Goal: Complete application form

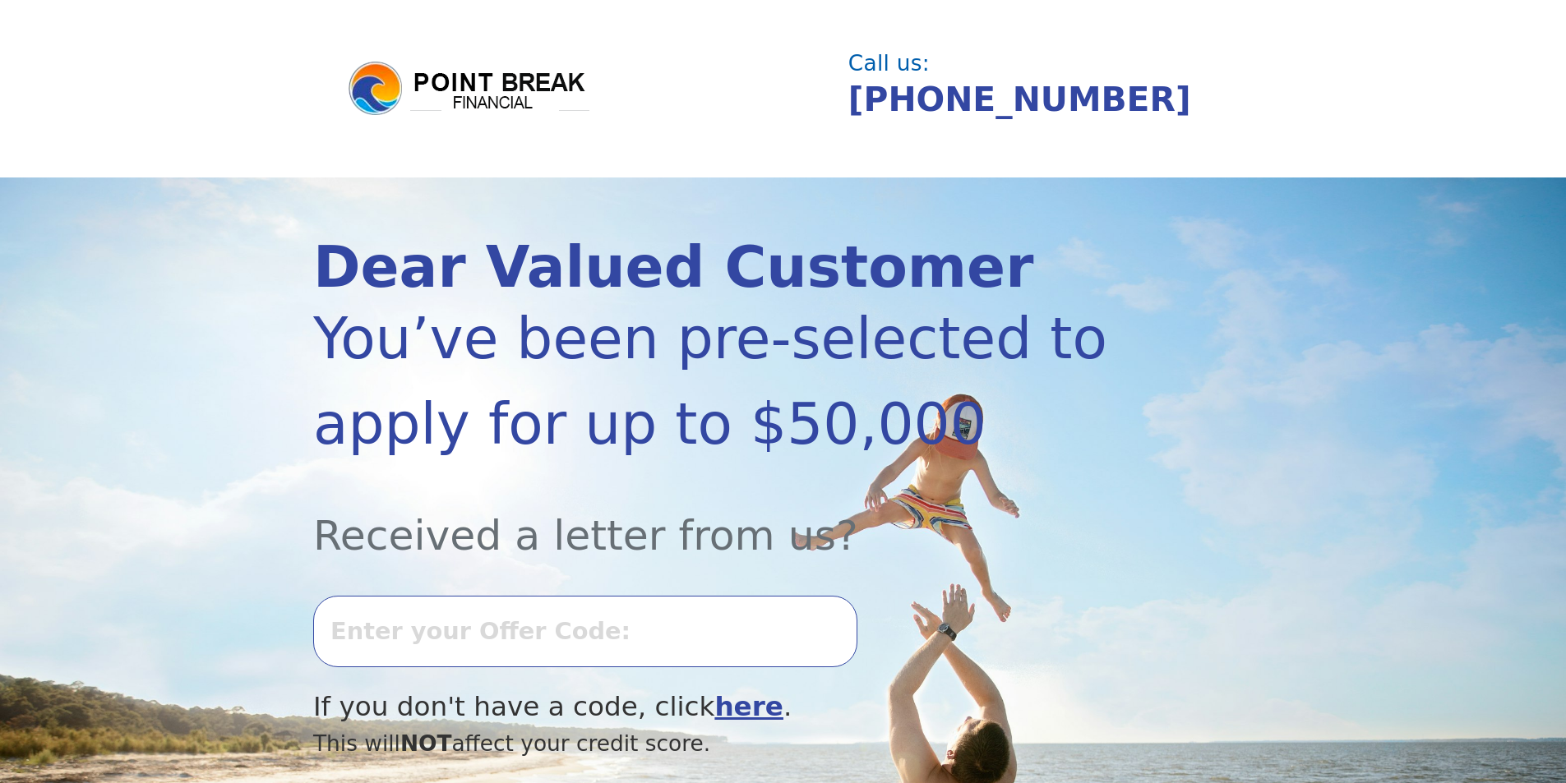
click at [422, 633] on input "text" at bounding box center [585, 631] width 544 height 71
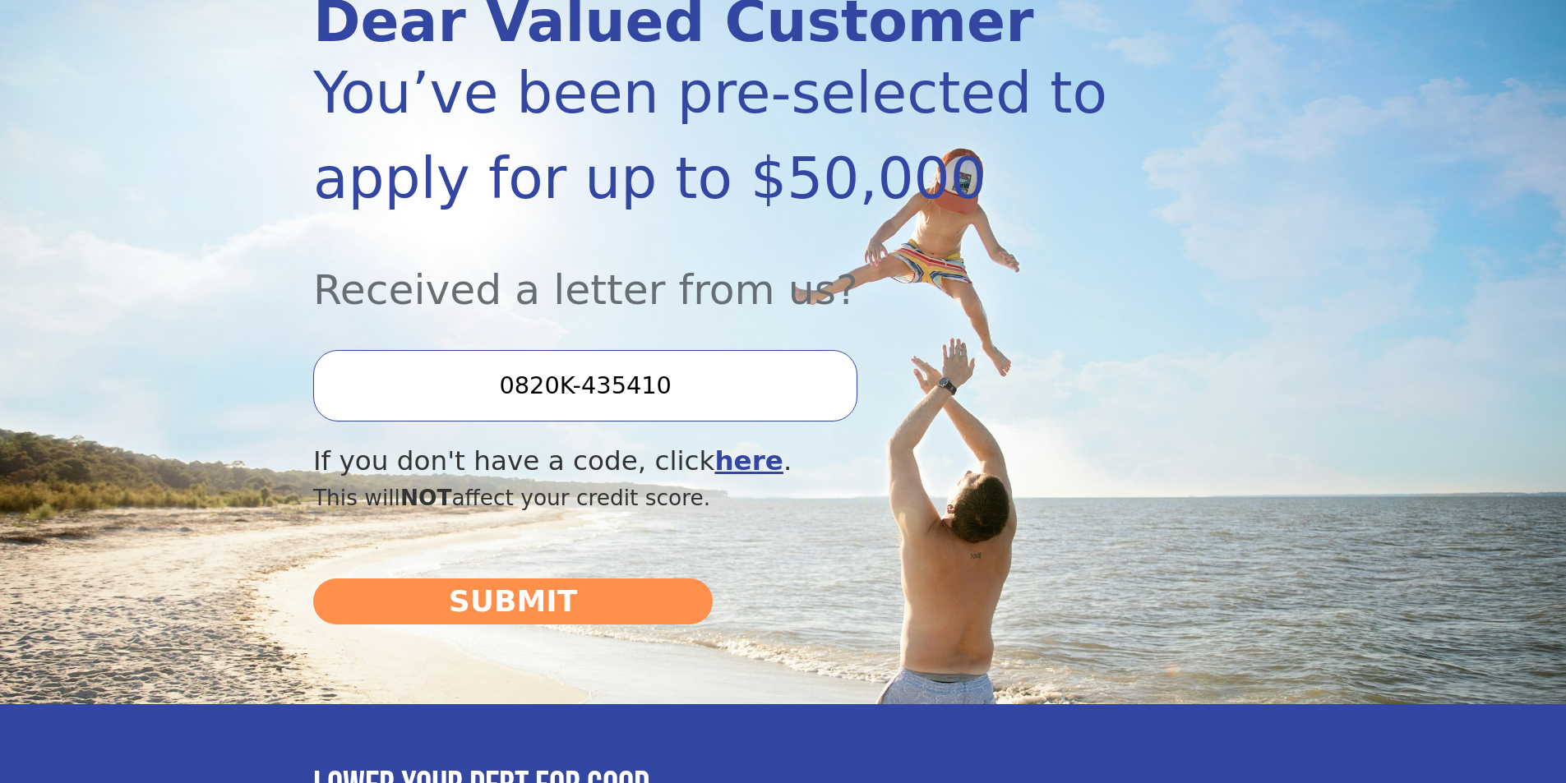
scroll to position [336, 0]
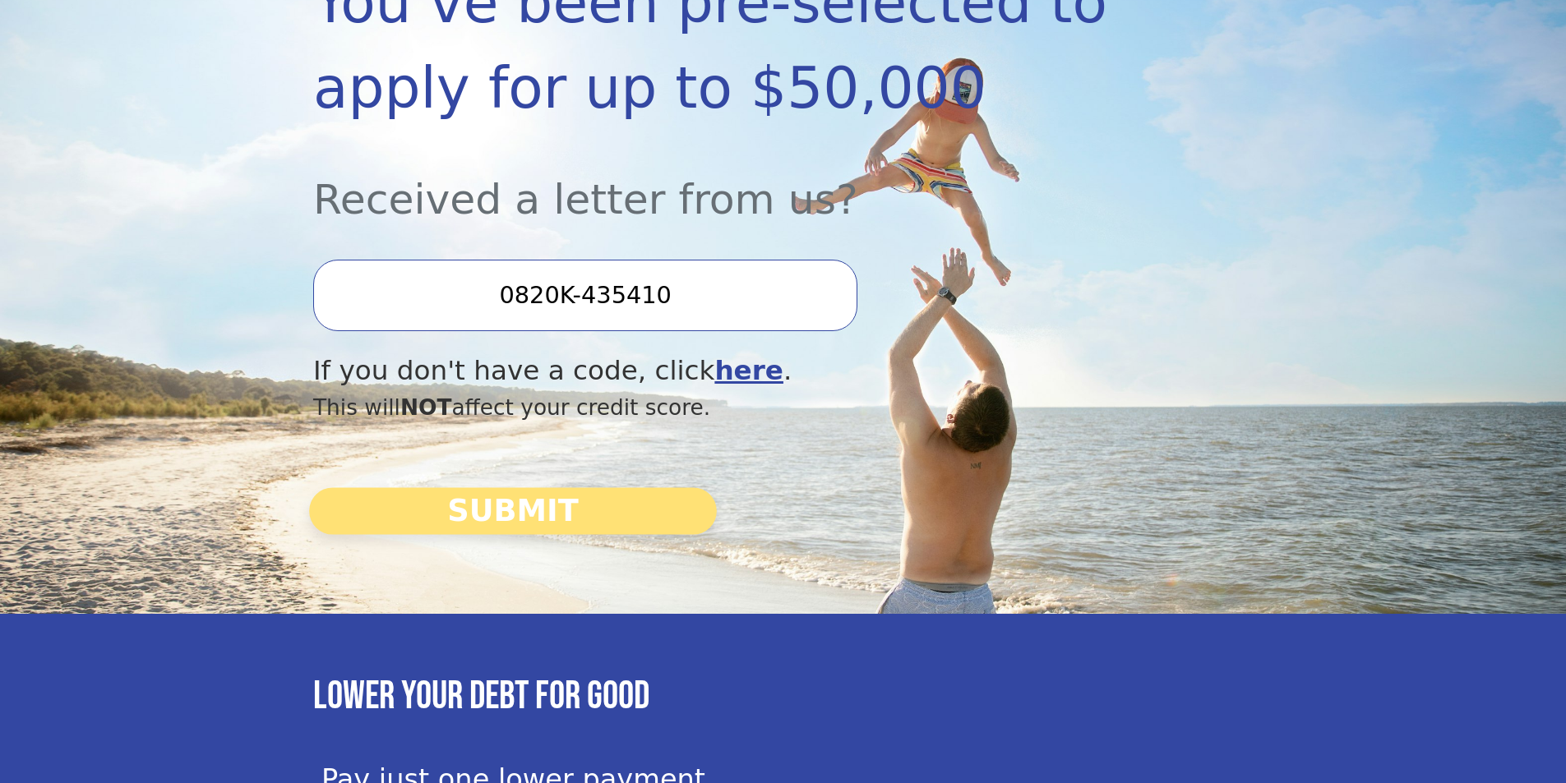
type input "0820K-435410"
click at [523, 519] on button "SUBMIT" at bounding box center [513, 511] width 408 height 47
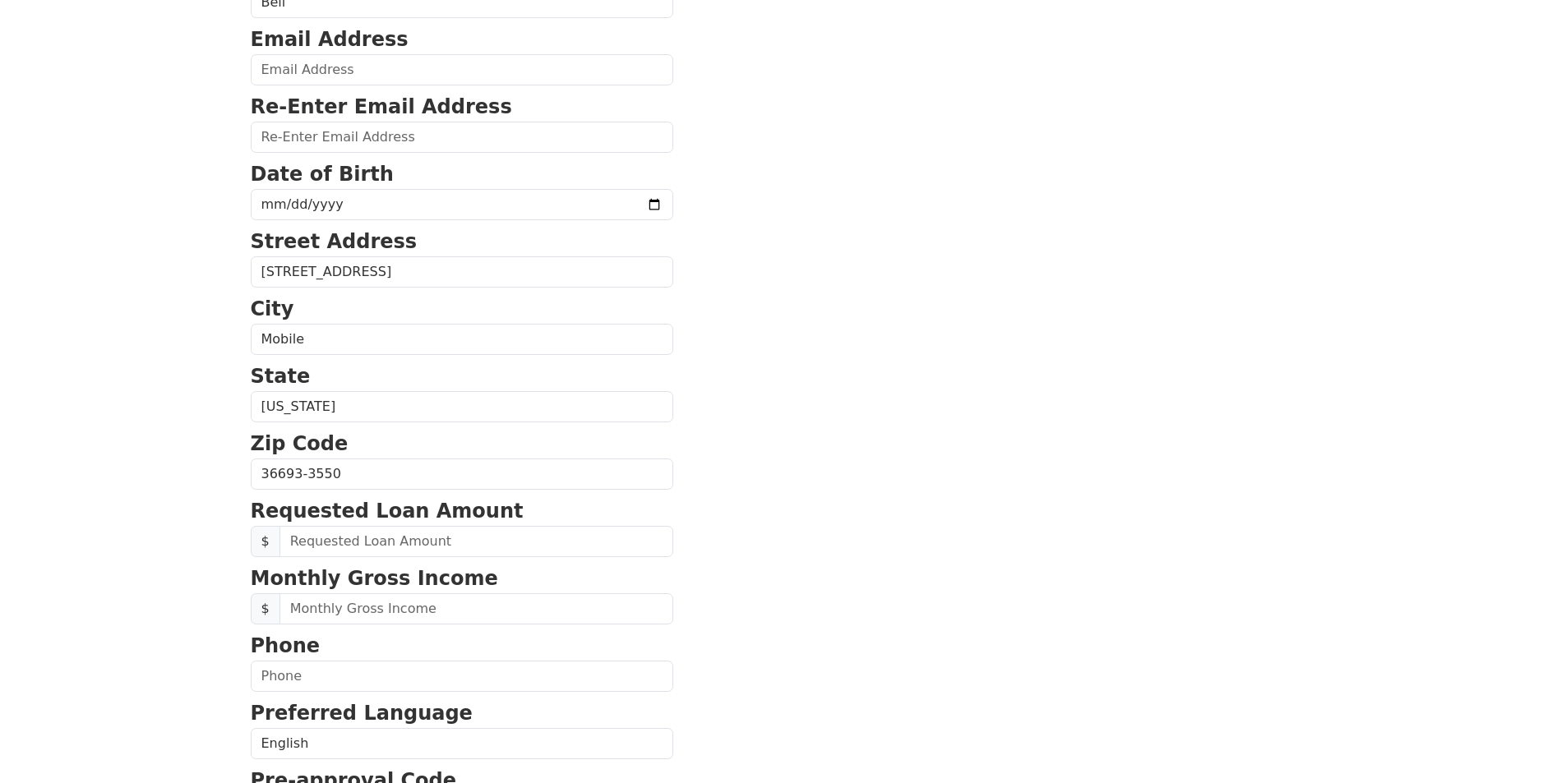
scroll to position [261, 0]
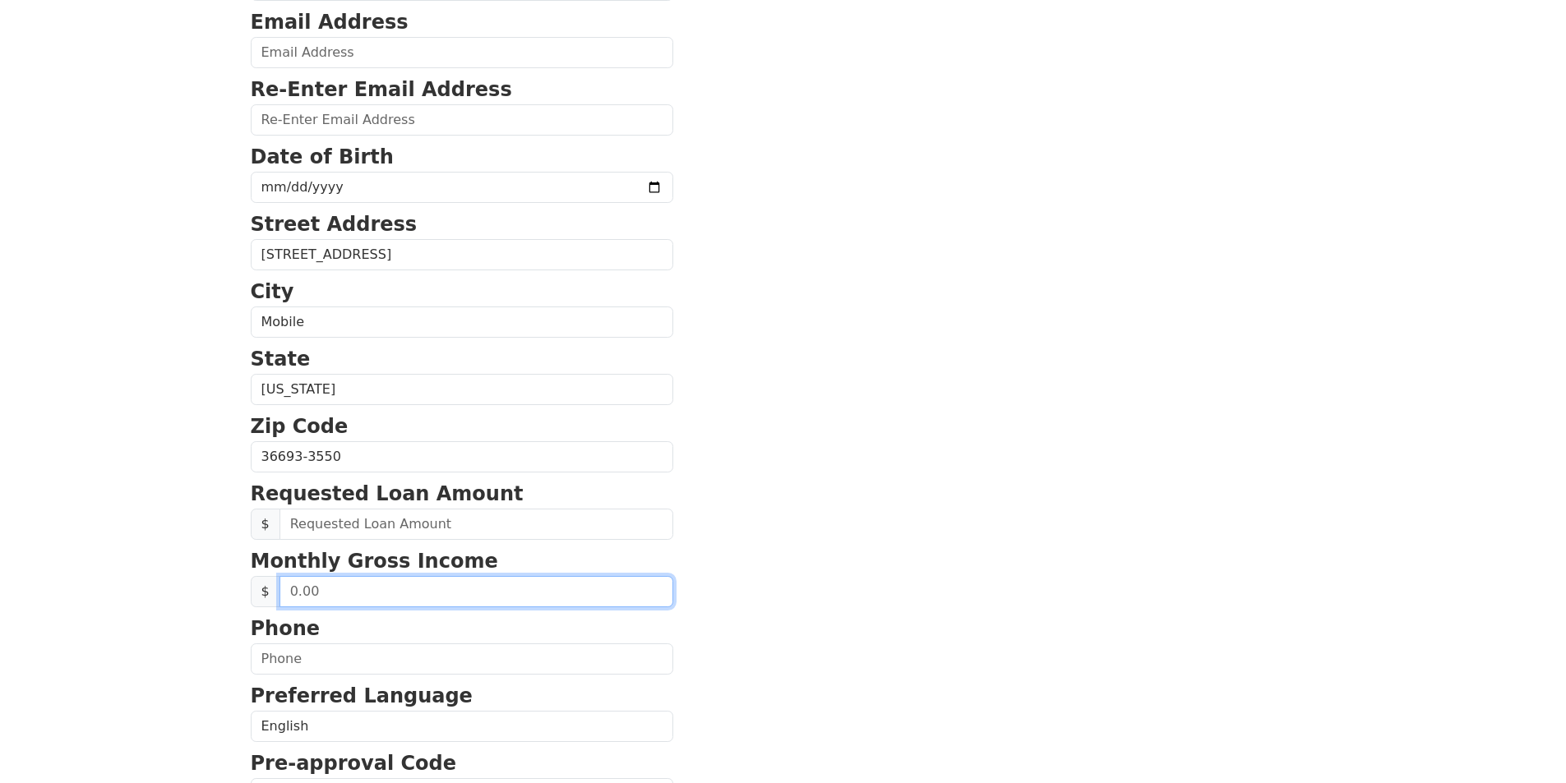
click at [322, 591] on input "text" at bounding box center [476, 591] width 394 height 31
click at [305, 507] on p "Requested Loan Amount" at bounding box center [462, 494] width 422 height 30
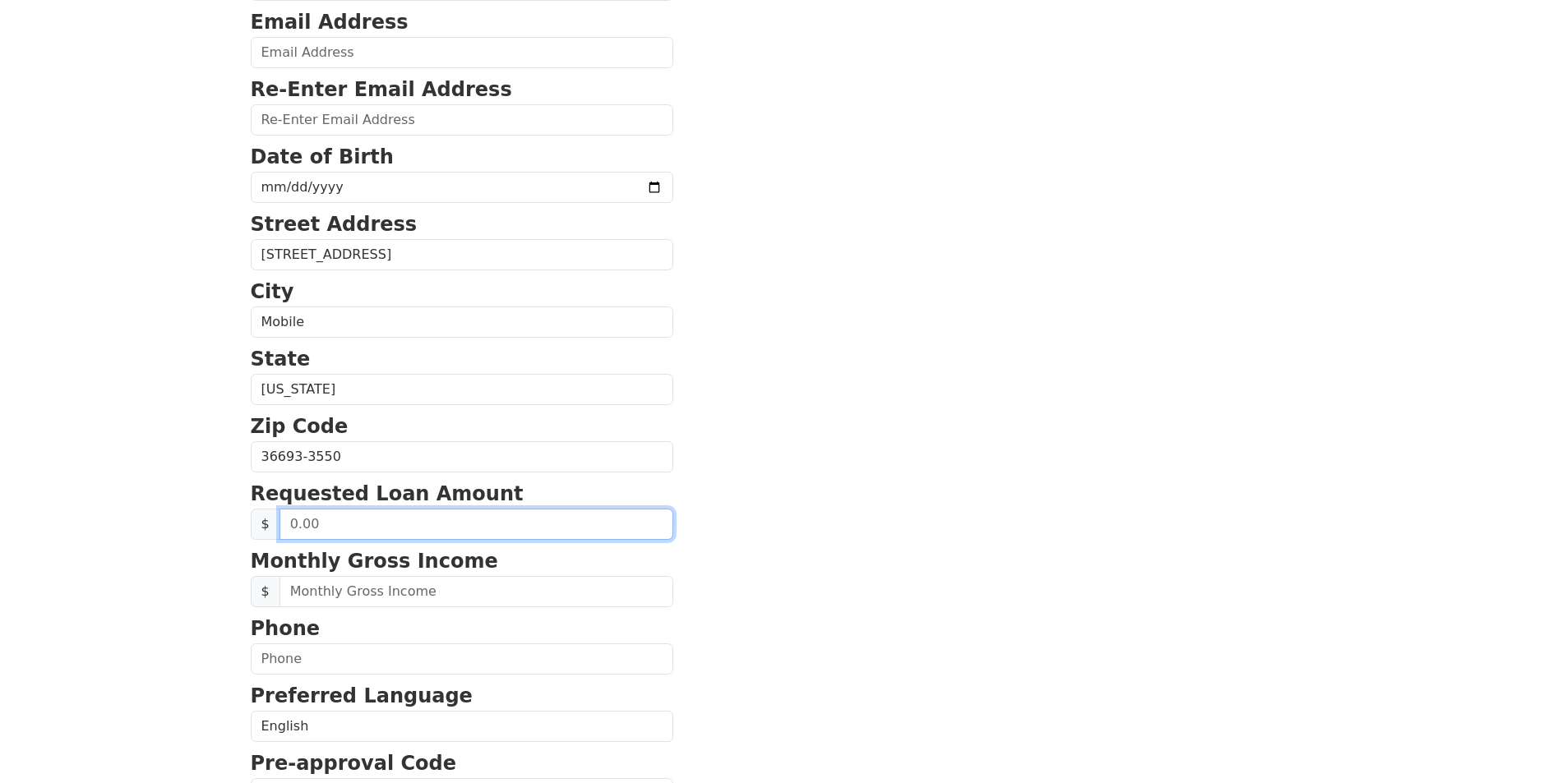
click at [301, 513] on input "text" at bounding box center [476, 524] width 394 height 31
type input "25,000.00"
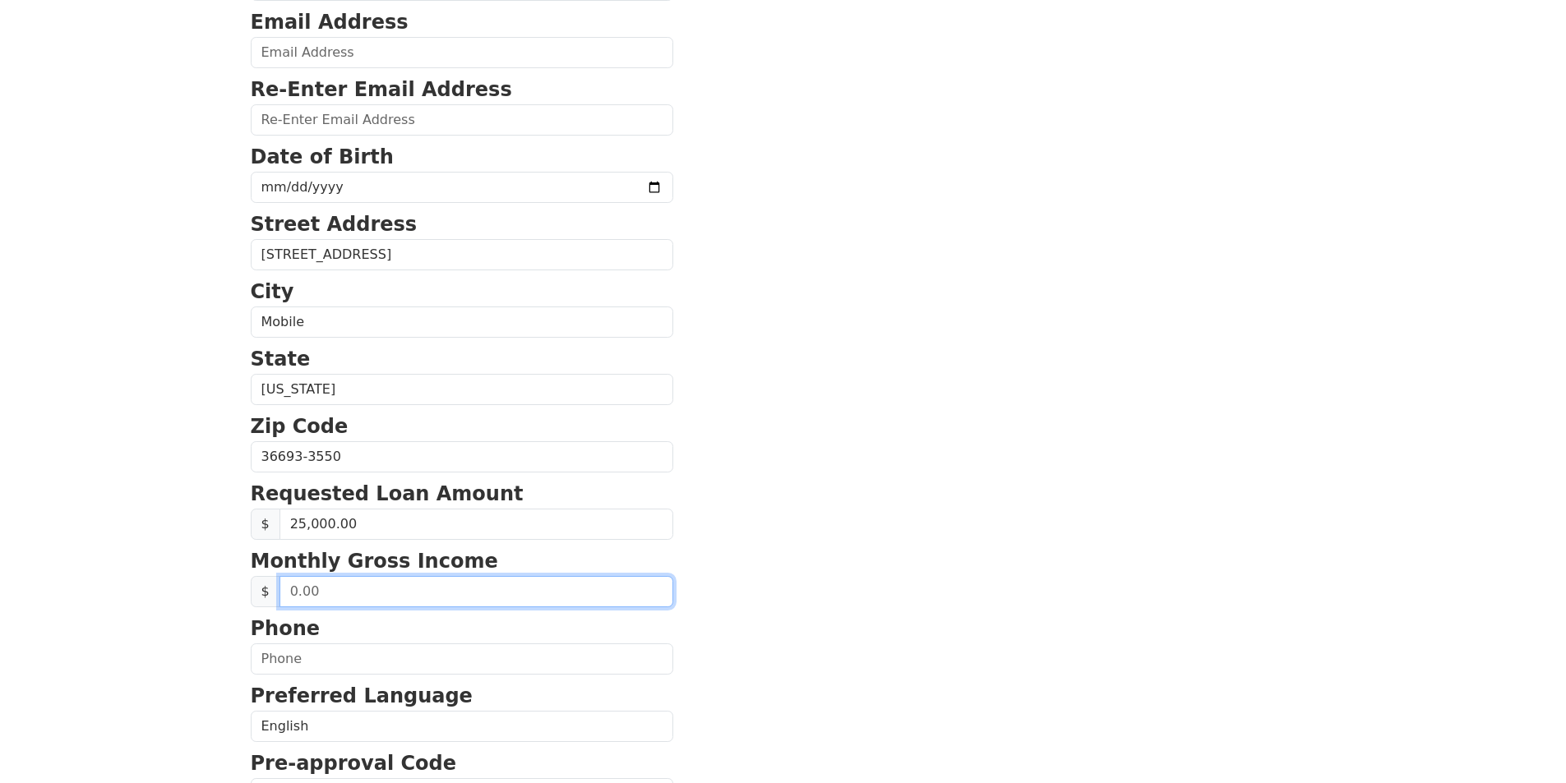
click at [316, 593] on input "text" at bounding box center [476, 591] width 394 height 31
drag, startPoint x: 417, startPoint y: 592, endPoint x: 264, endPoint y: 596, distance: 152.9
click at [264, 596] on div "$" at bounding box center [462, 591] width 422 height 31
type input "4,902.00"
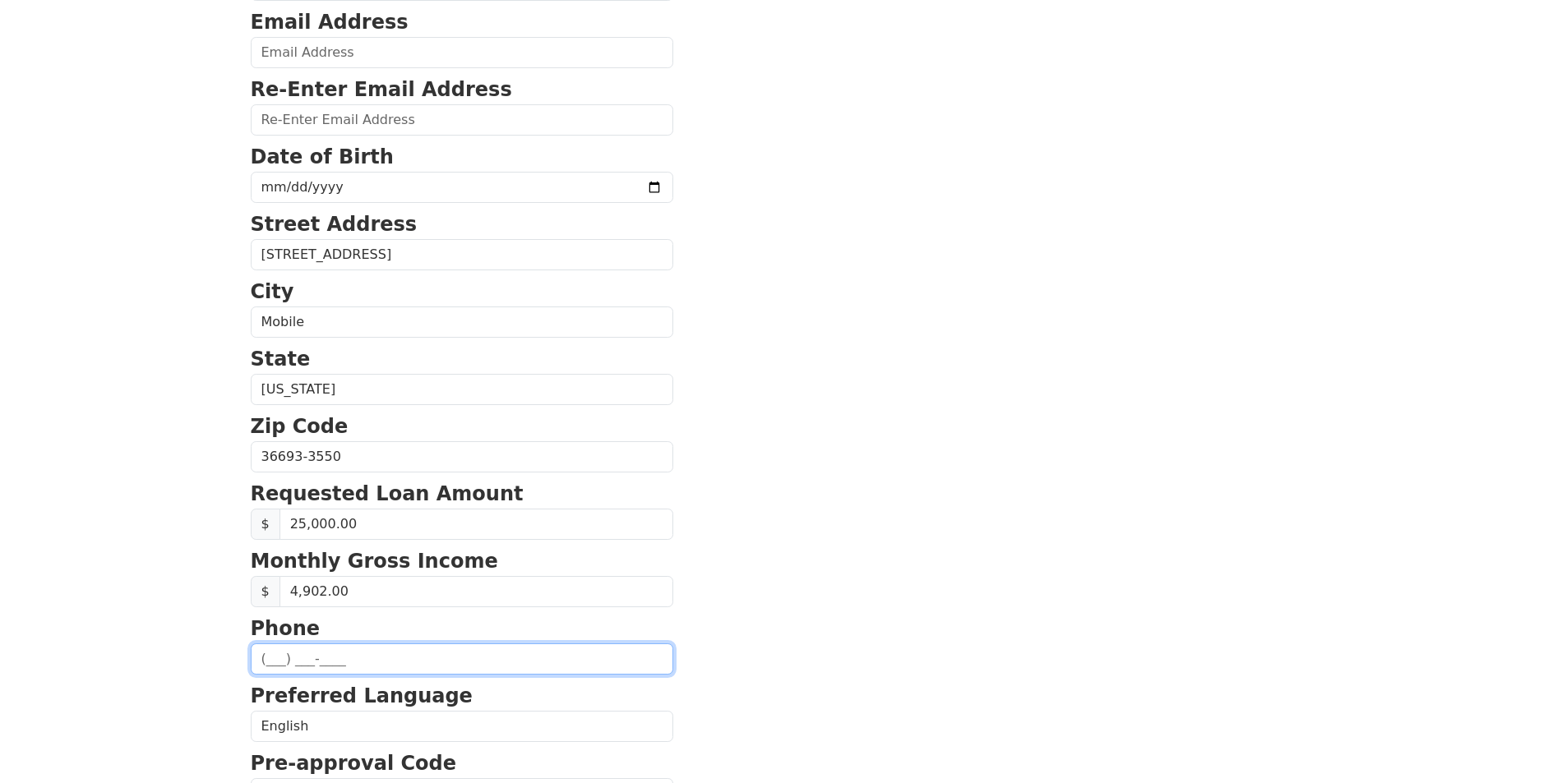
click at [294, 652] on input "text" at bounding box center [462, 658] width 422 height 31
type input "(251) 508-1592"
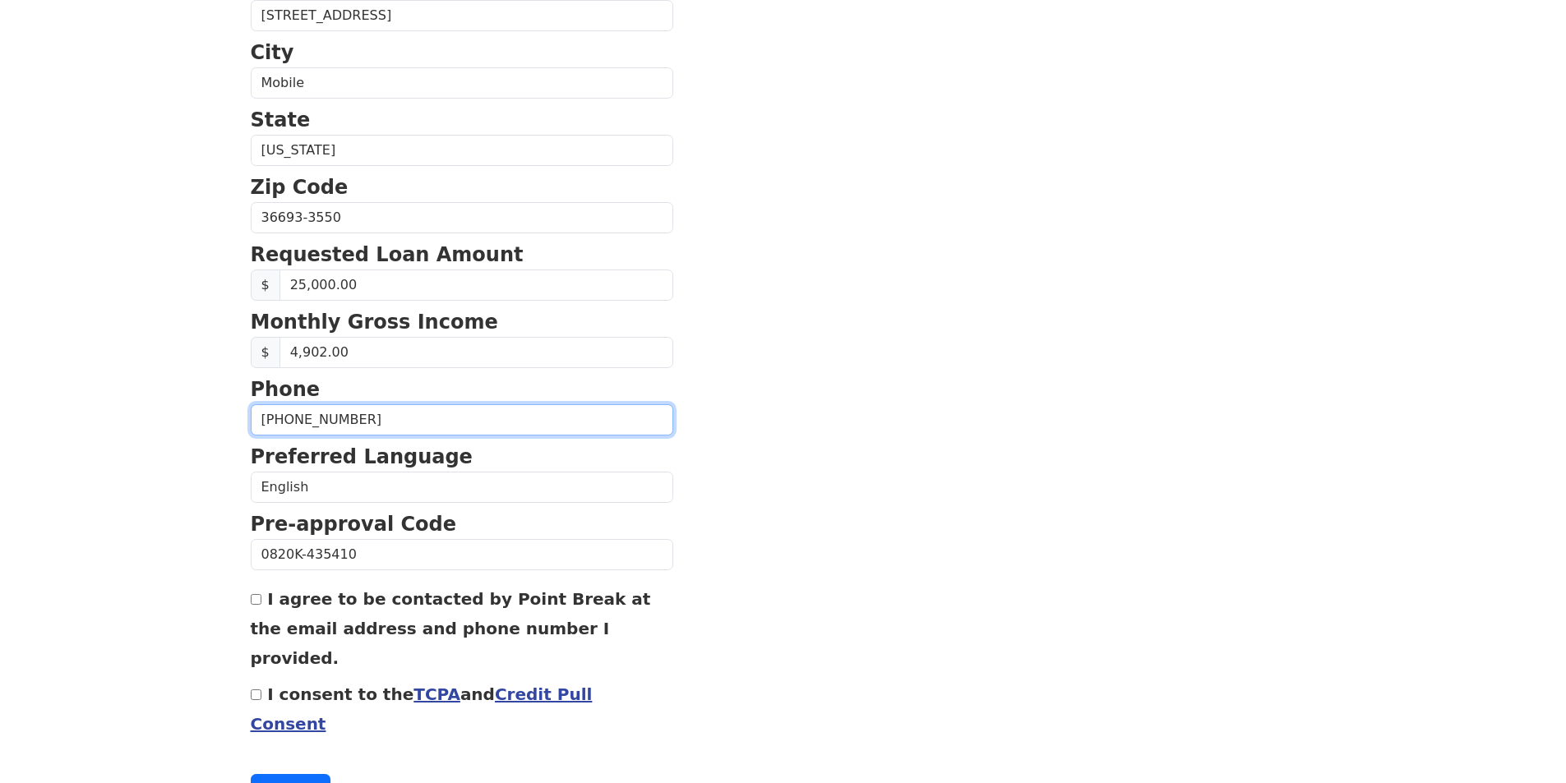
scroll to position [525, 0]
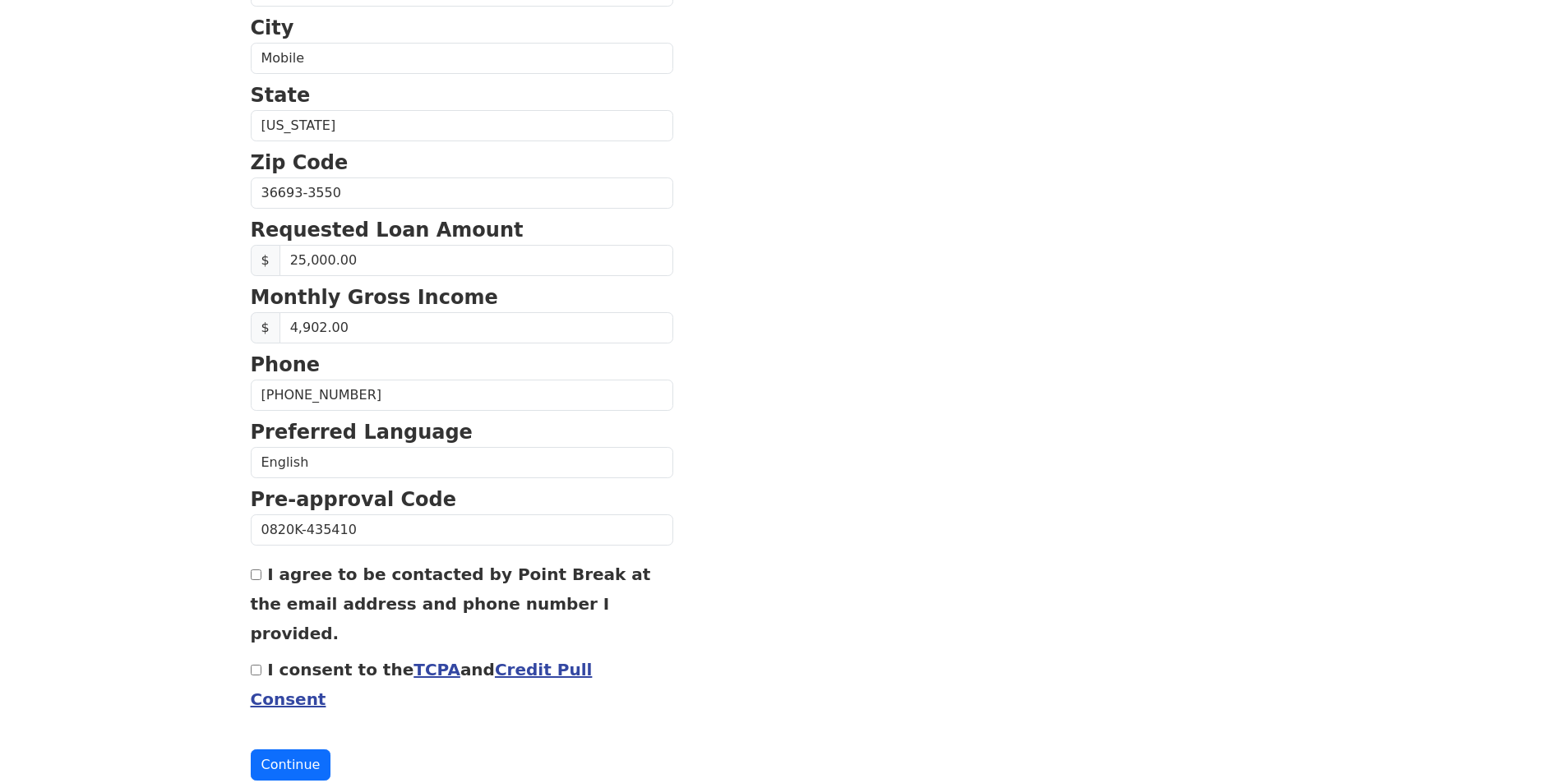
click at [258, 578] on input "I agree to be contacted by Point Break at the email address and phone number I …" at bounding box center [256, 575] width 11 height 11
checkbox input "true"
click at [519, 660] on link "Credit Pull Consent" at bounding box center [422, 684] width 342 height 49
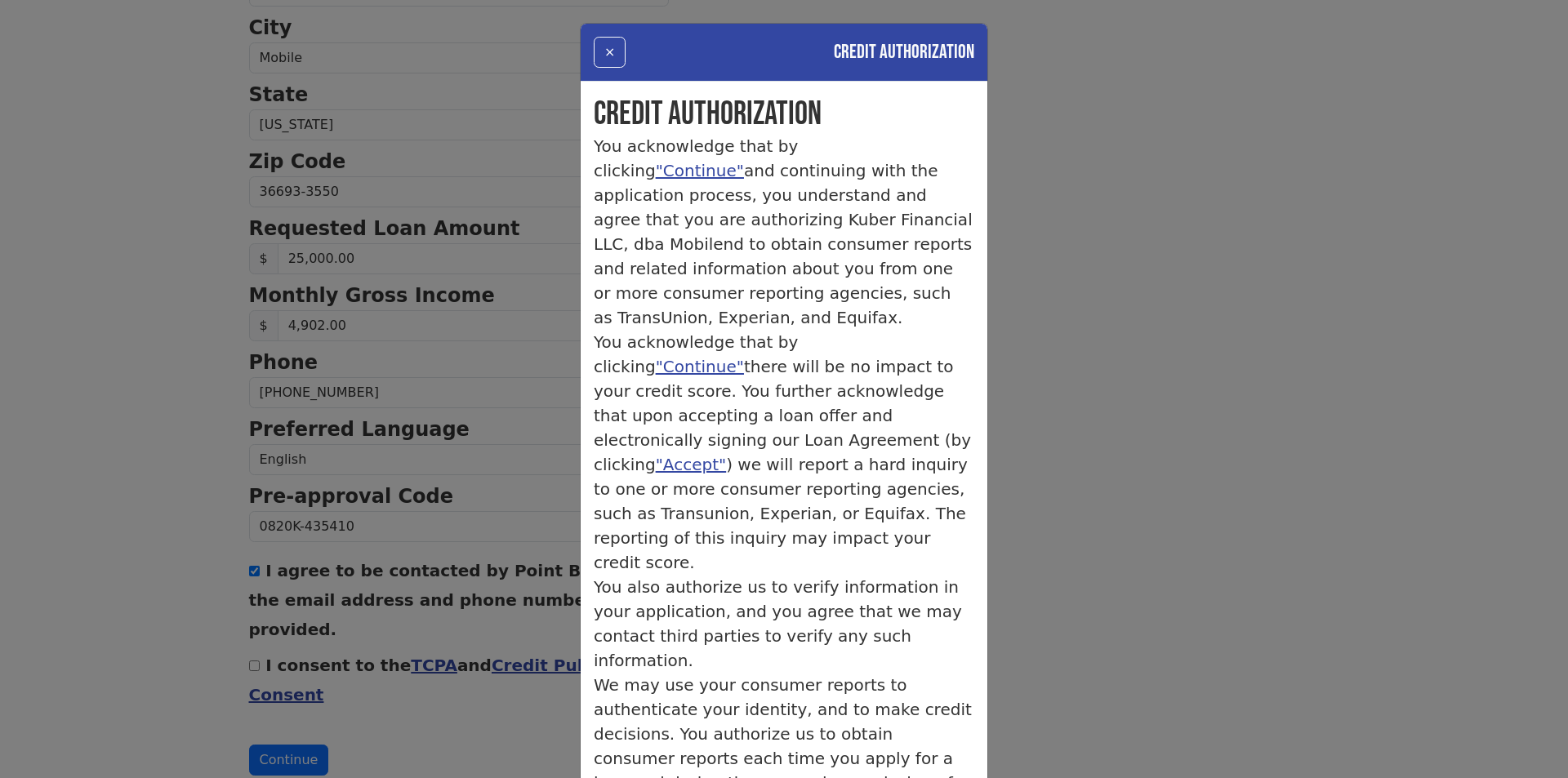
click at [516, 646] on div "× Credit Authorization Credit Authorization You acknowledge that by clicking "C…" at bounding box center [784, 389] width 1568 height 778
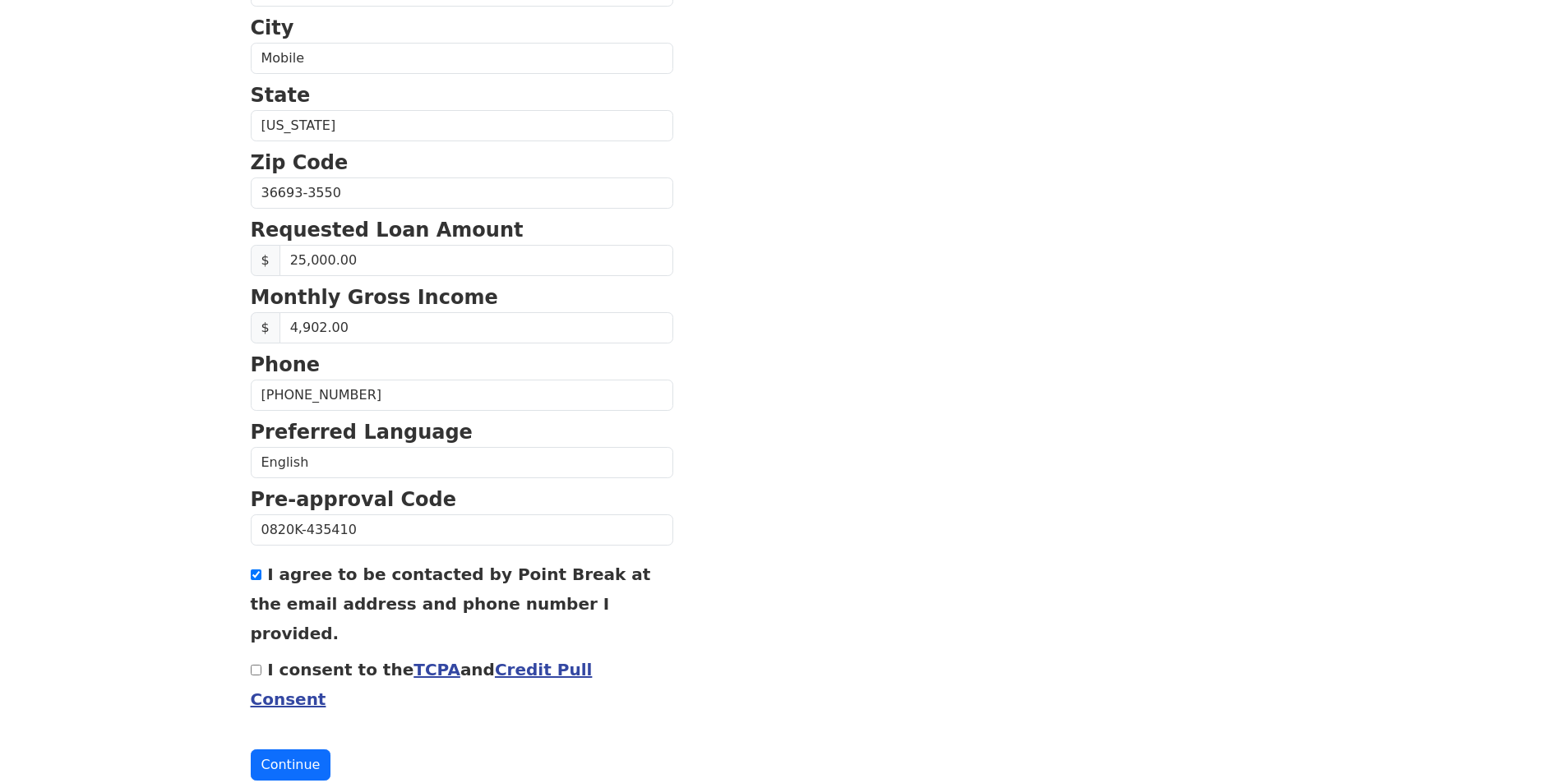
click at [249, 634] on div "First Name Gaylar Last Name Bell Email Address Re-Enter Email Address Date of B…" at bounding box center [783, 157] width 1085 height 1365
click at [261, 665] on input "I consent to the TCPA and Credit Pull Consent" at bounding box center [256, 670] width 11 height 11
checkbox input "true"
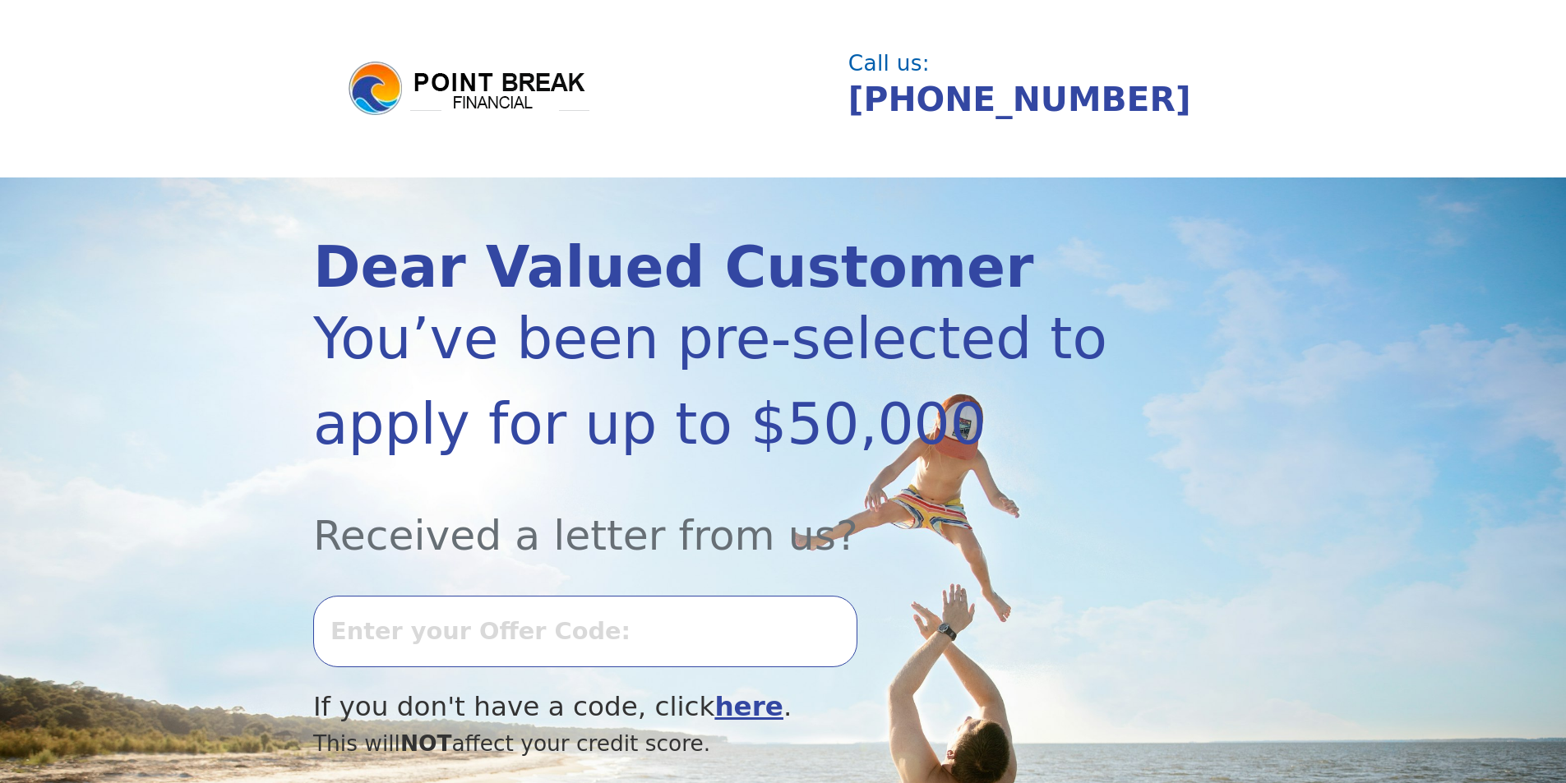
click at [482, 634] on input "text" at bounding box center [585, 631] width 544 height 71
type input "0820K-435410"
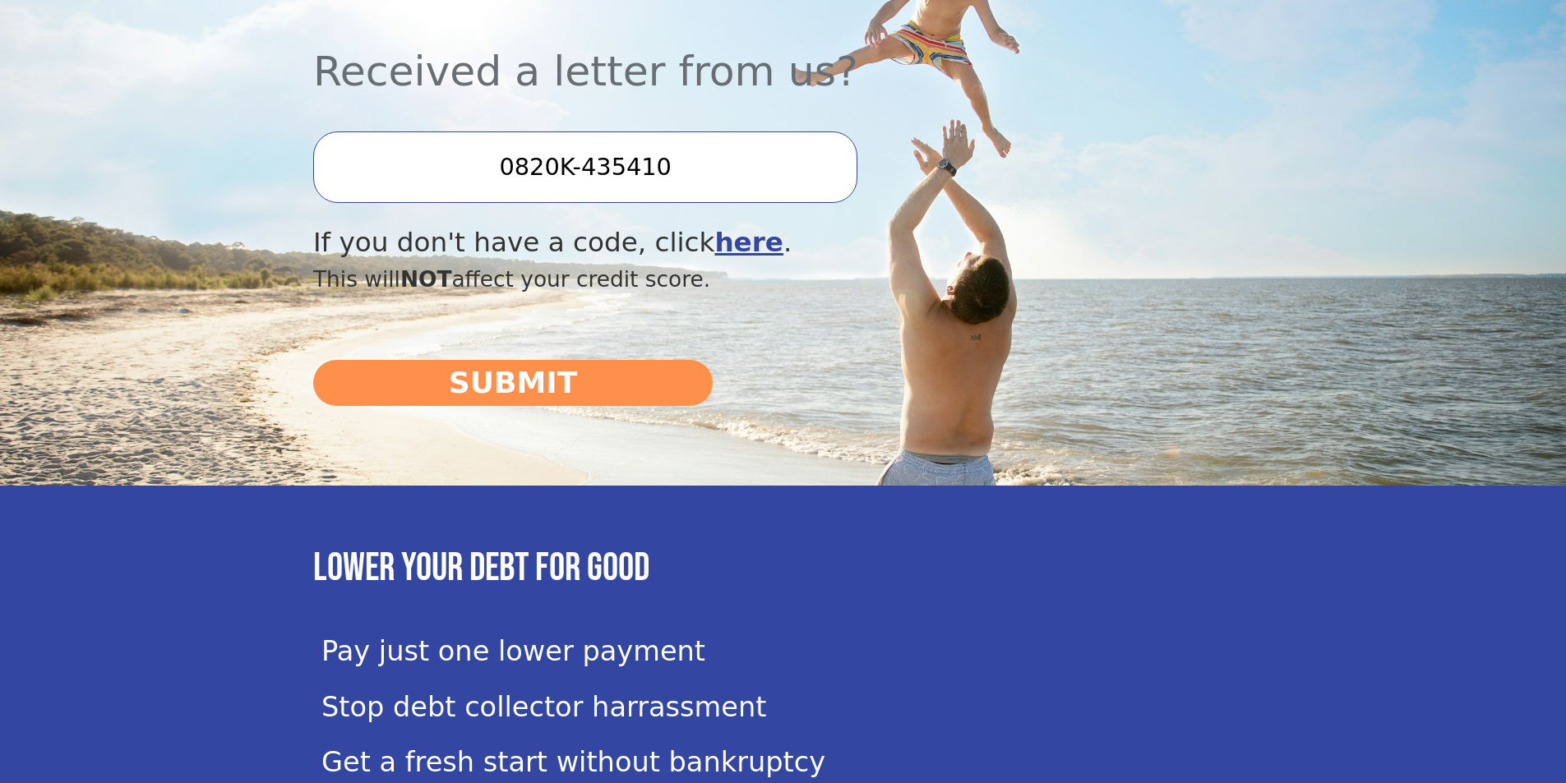
scroll to position [606, 0]
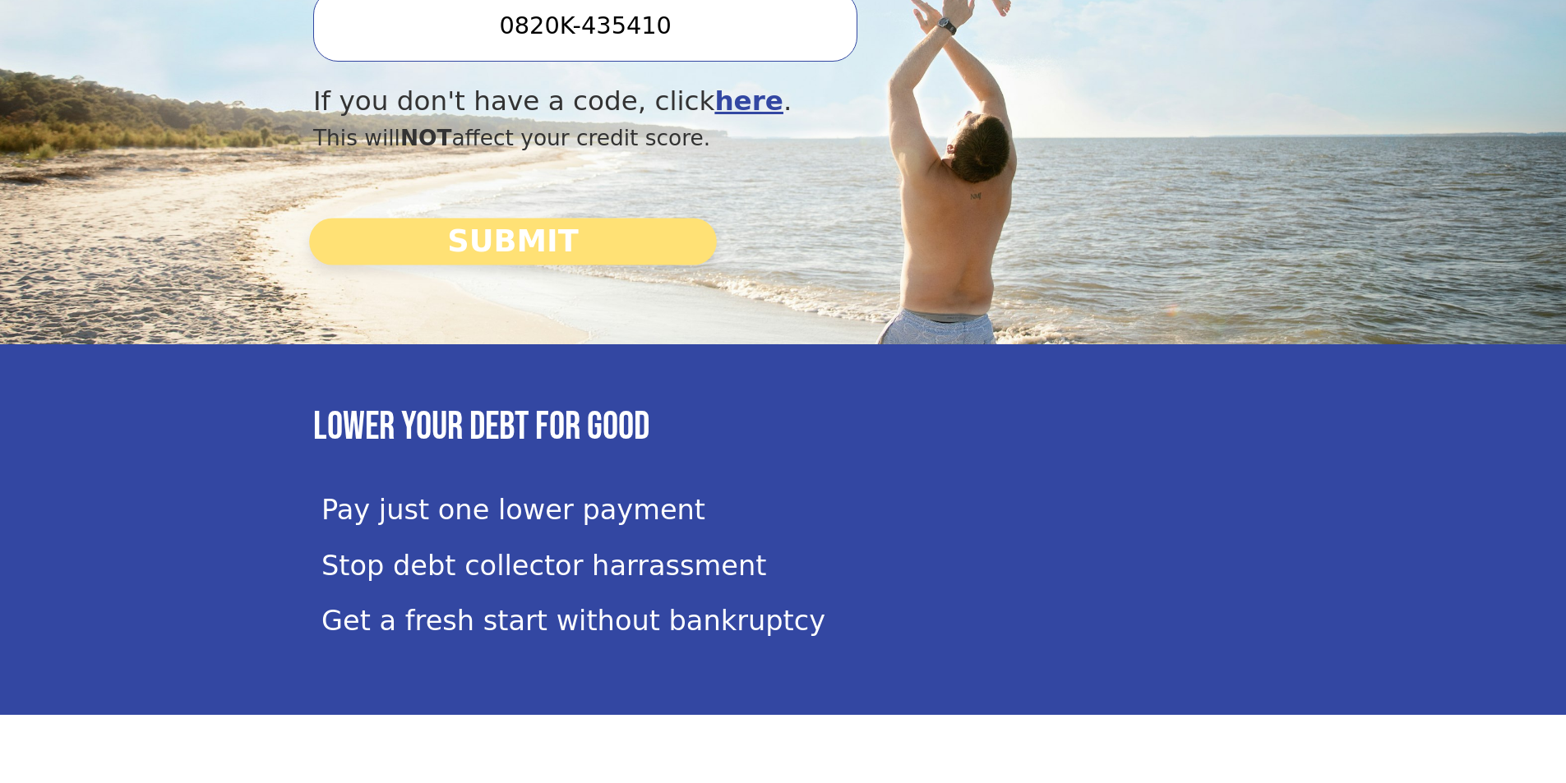
click at [602, 237] on button "SUBMIT" at bounding box center [513, 242] width 408 height 47
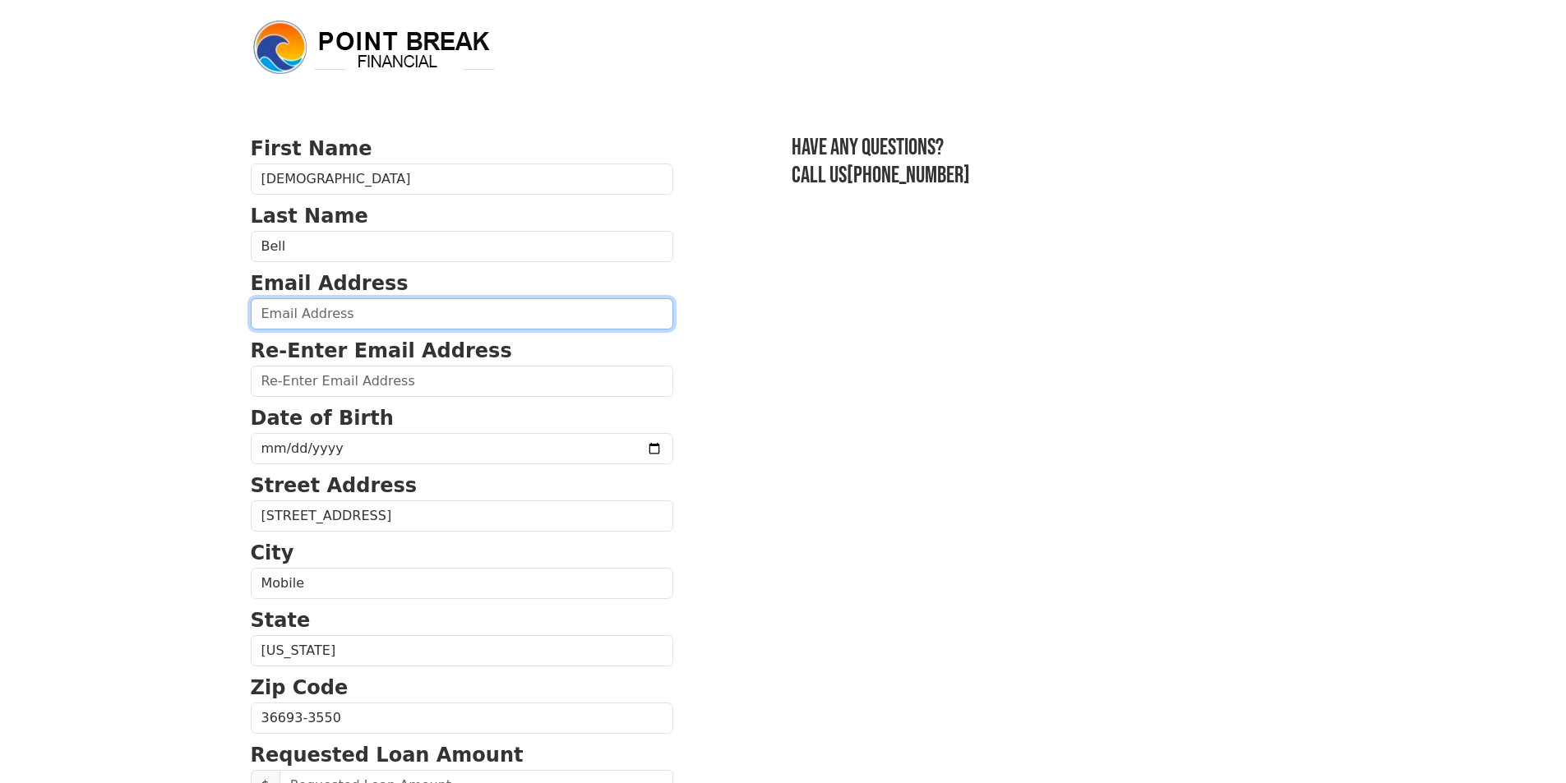
click at [288, 318] on input "email" at bounding box center [462, 313] width 422 height 31
type input "gaylar1@netzero.com"
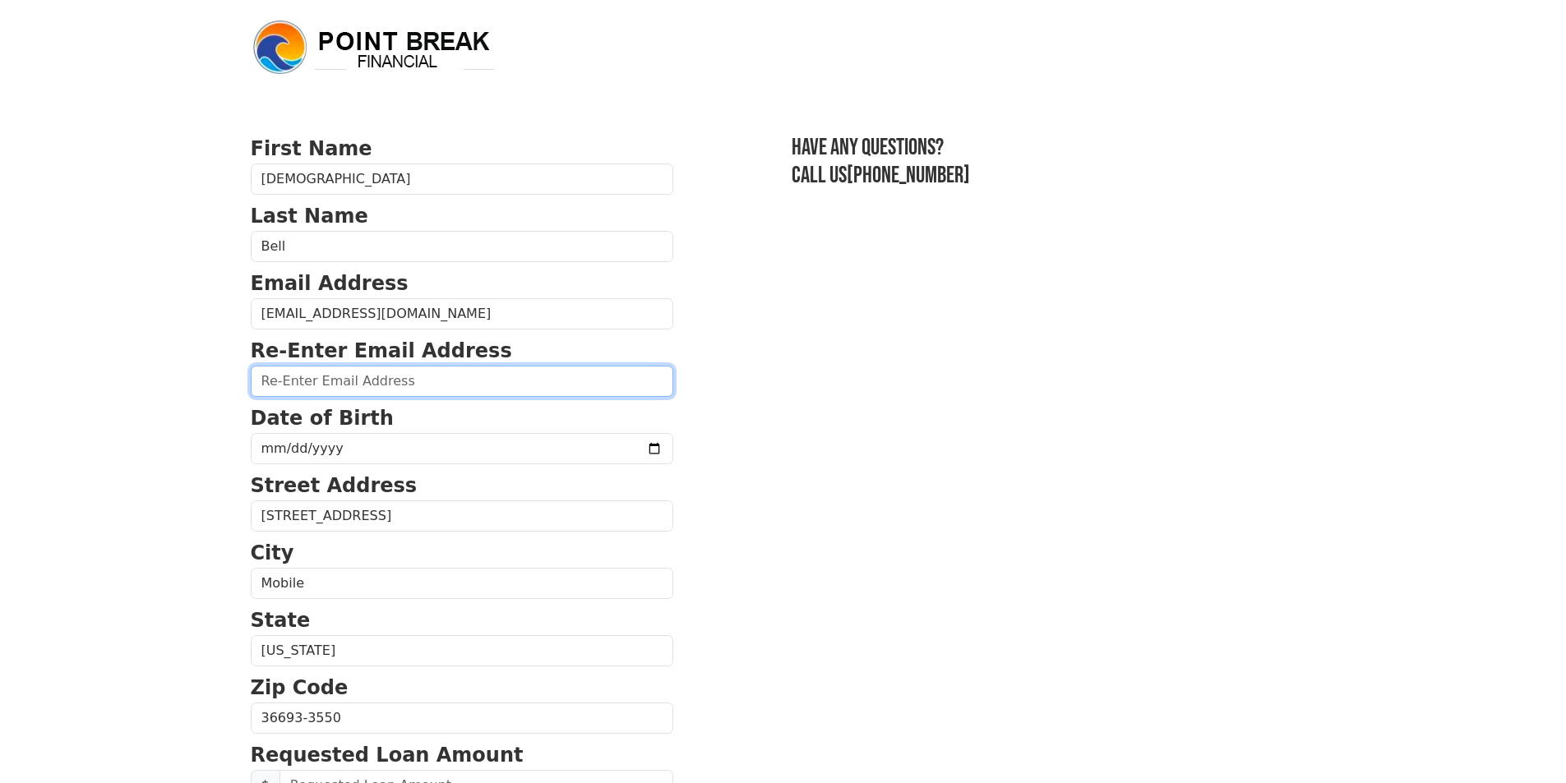
click at [382, 377] on input "email" at bounding box center [462, 381] width 422 height 31
type input "gaylar1@netzero.com"
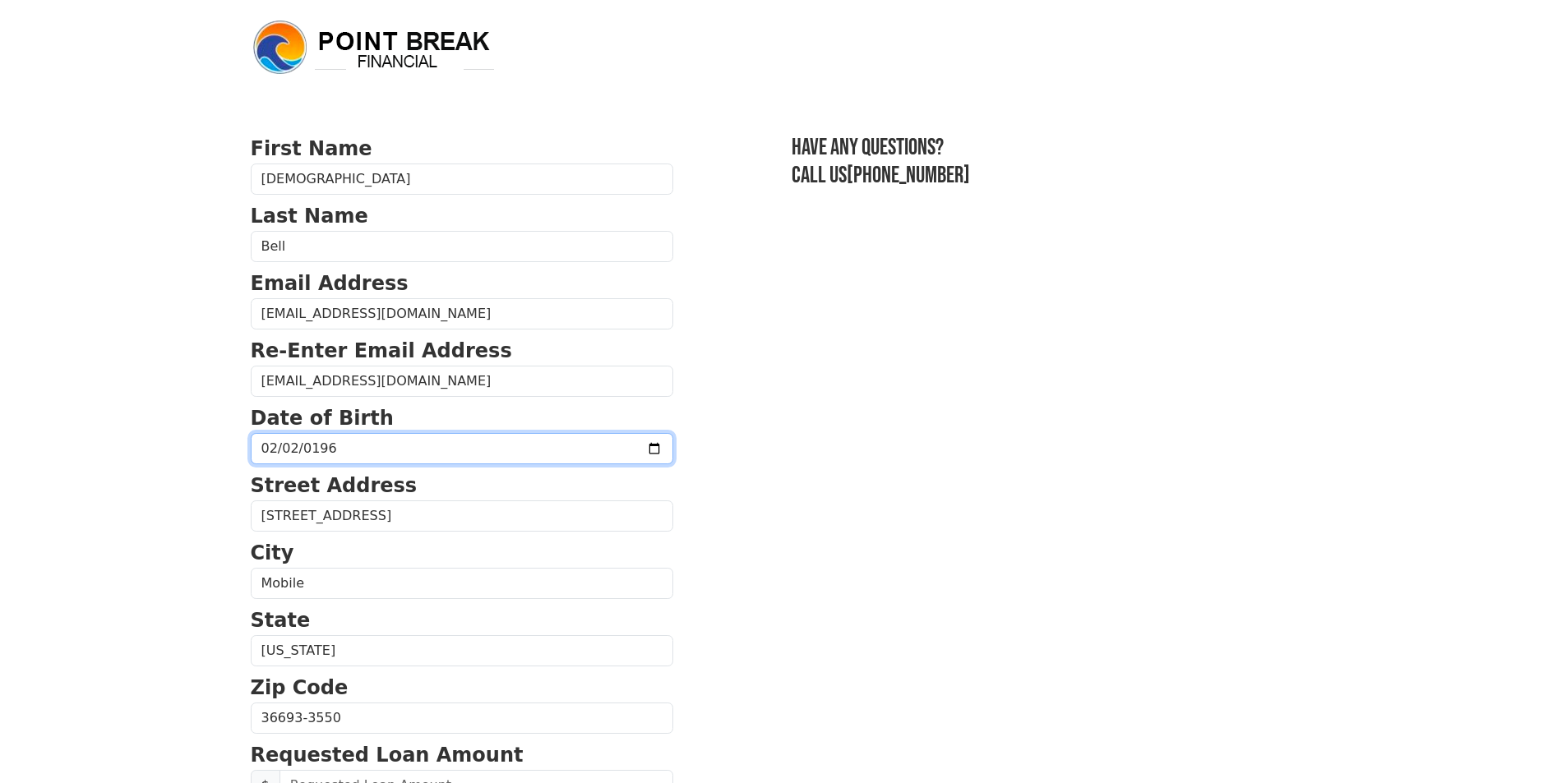
type input "1961-02-02"
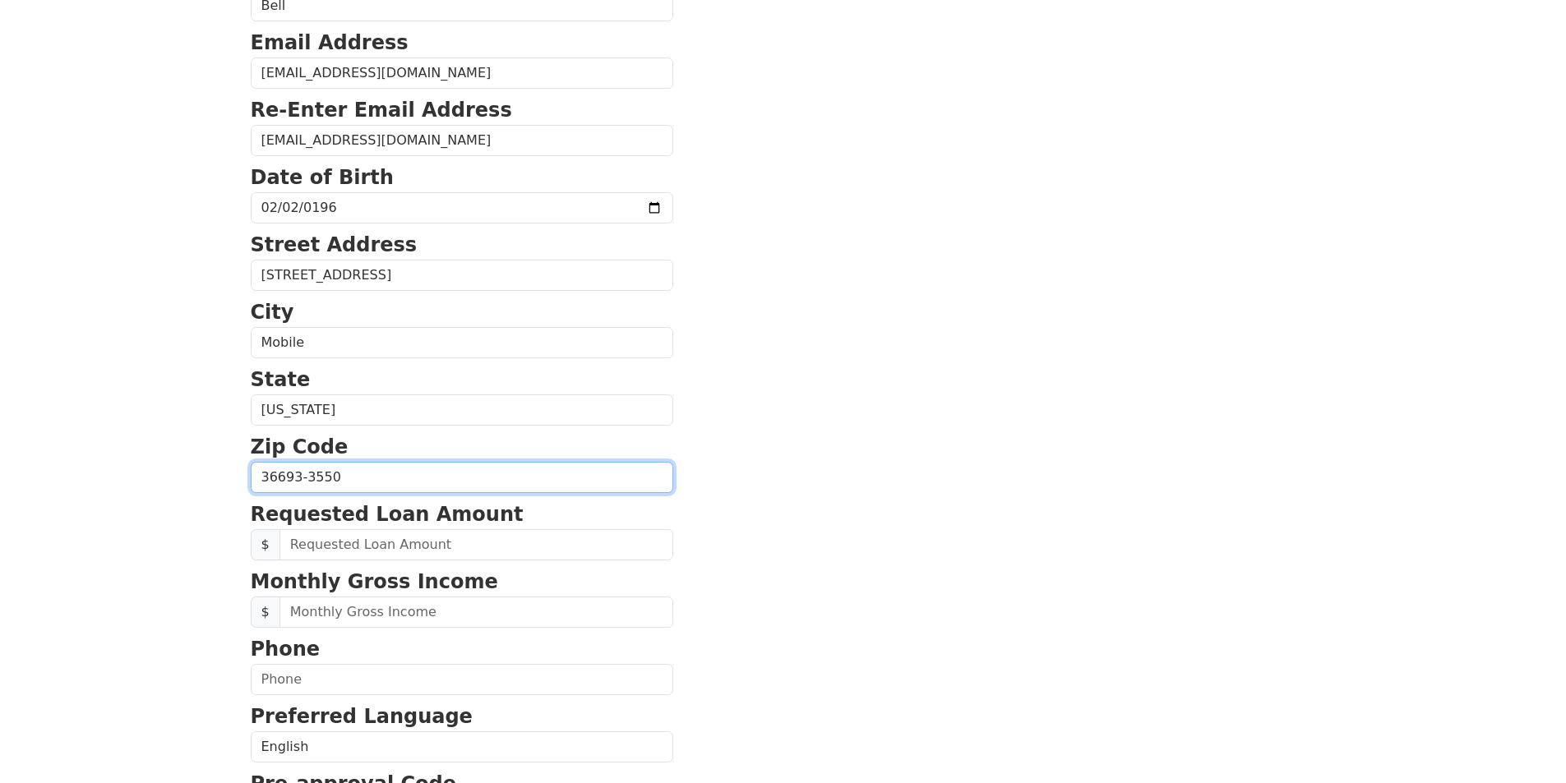
scroll to position [246, 0]
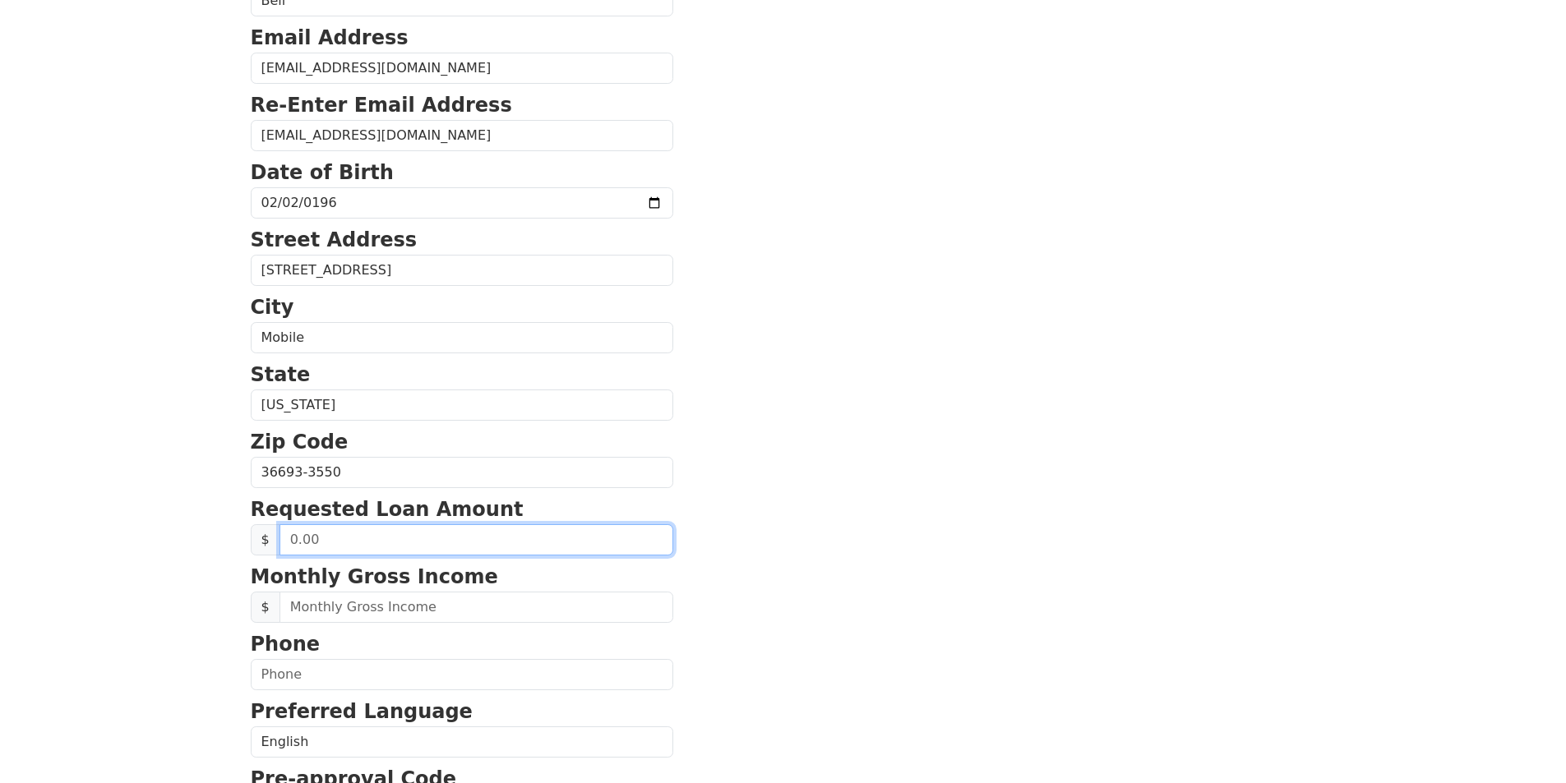
click at [507, 542] on input "text" at bounding box center [476, 539] width 394 height 31
drag, startPoint x: 394, startPoint y: 537, endPoint x: 279, endPoint y: 543, distance: 114.4
click at [279, 543] on input "text" at bounding box center [476, 539] width 394 height 31
drag, startPoint x: 360, startPoint y: 546, endPoint x: 286, endPoint y: 542, distance: 74.1
click at [286, 542] on input "30,000.00" at bounding box center [476, 539] width 394 height 31
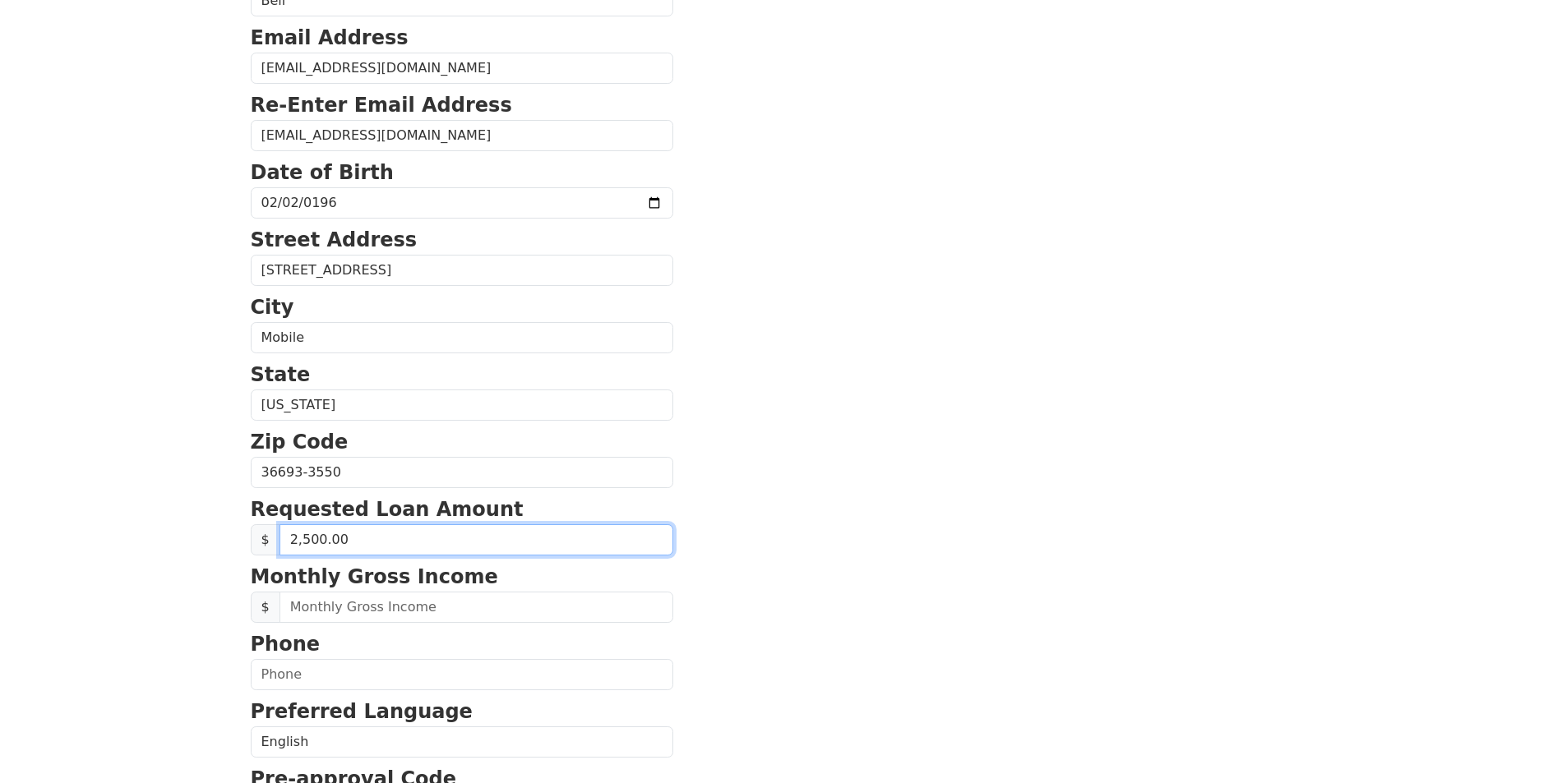
type input "25,000.00"
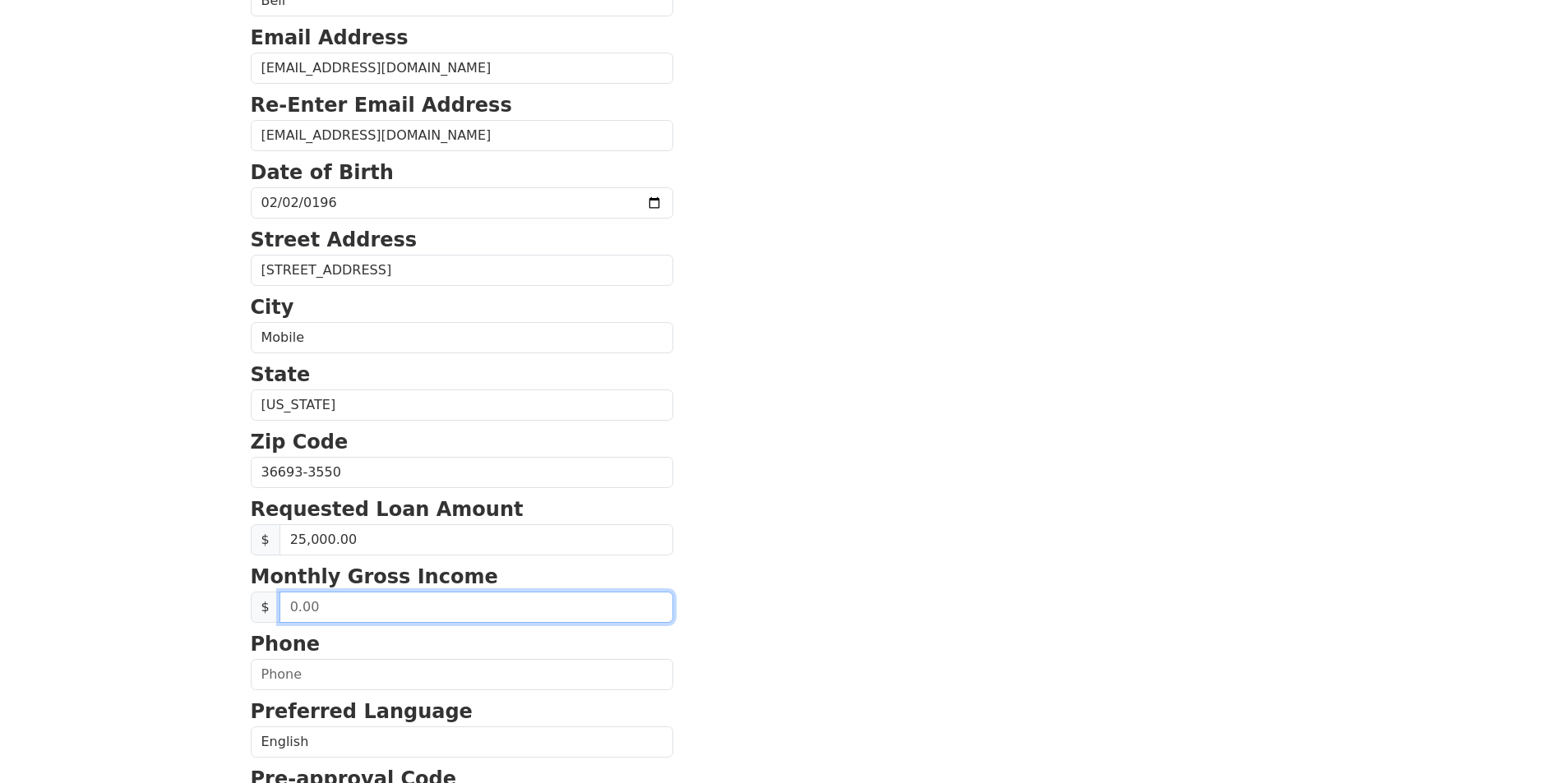
click at [339, 611] on input "text" at bounding box center [476, 607] width 394 height 31
type input "4,907.00"
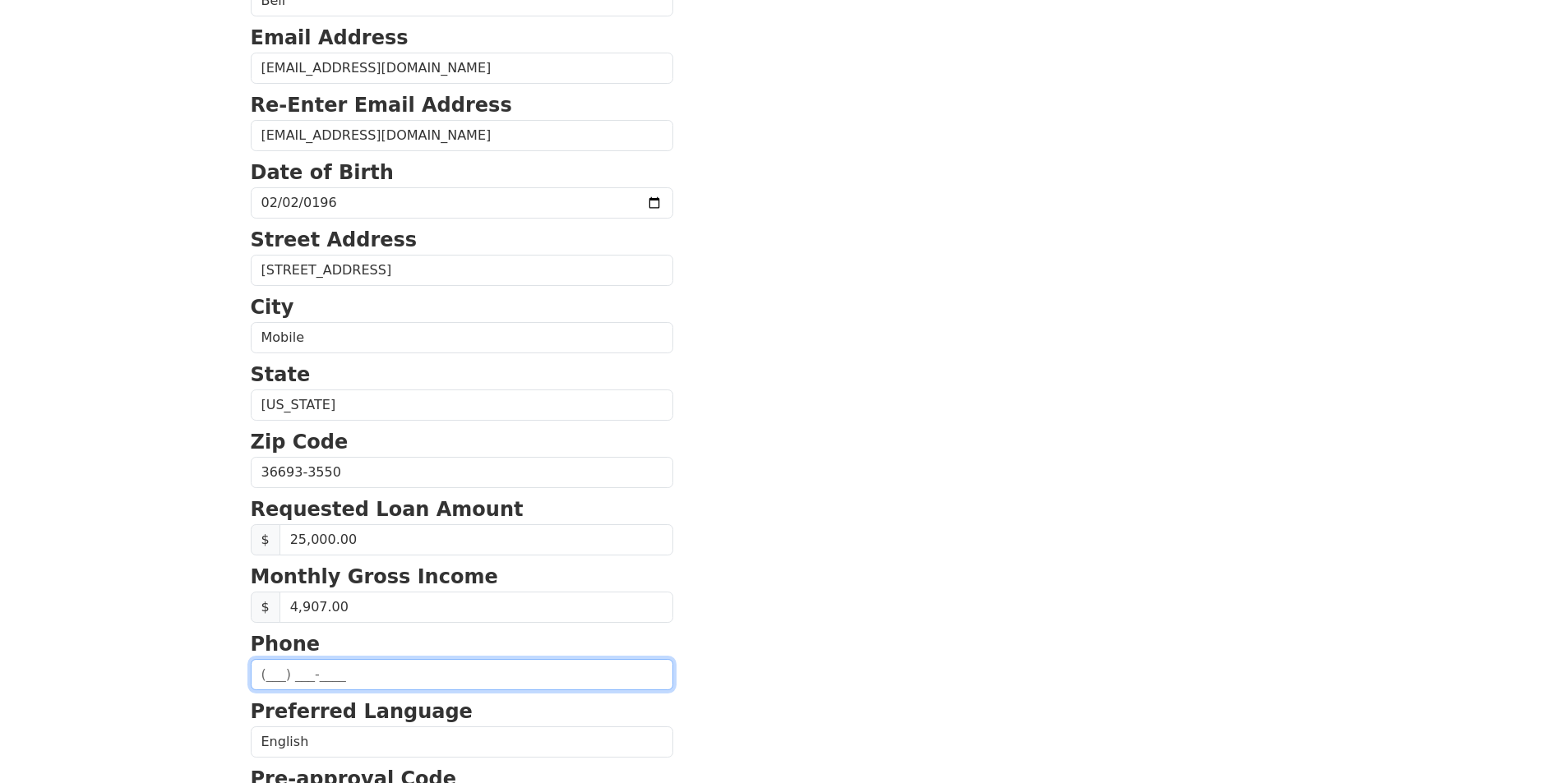
click at [293, 677] on input "text" at bounding box center [462, 674] width 422 height 31
type input "(251) 508-1592"
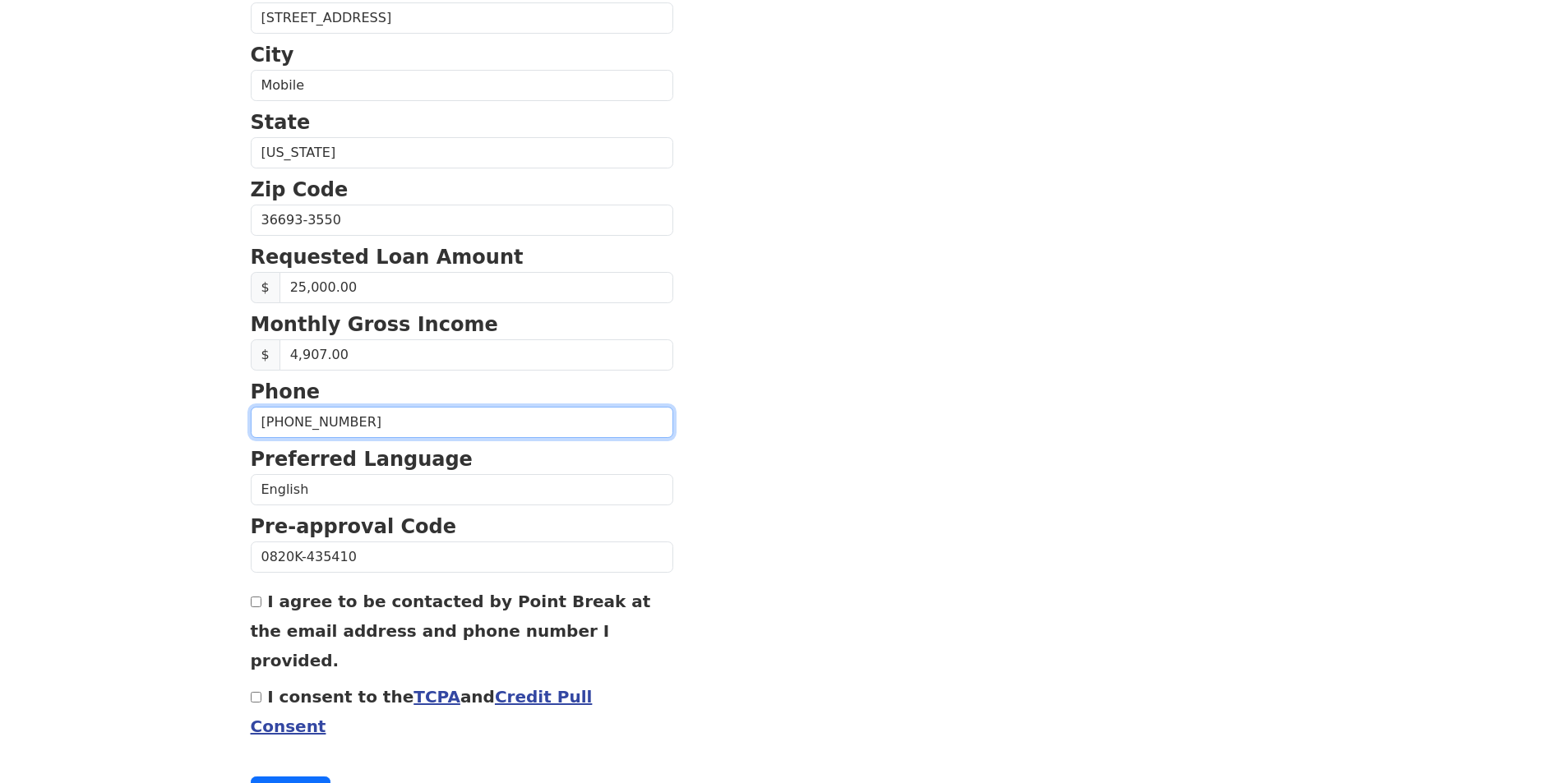
scroll to position [525, 0]
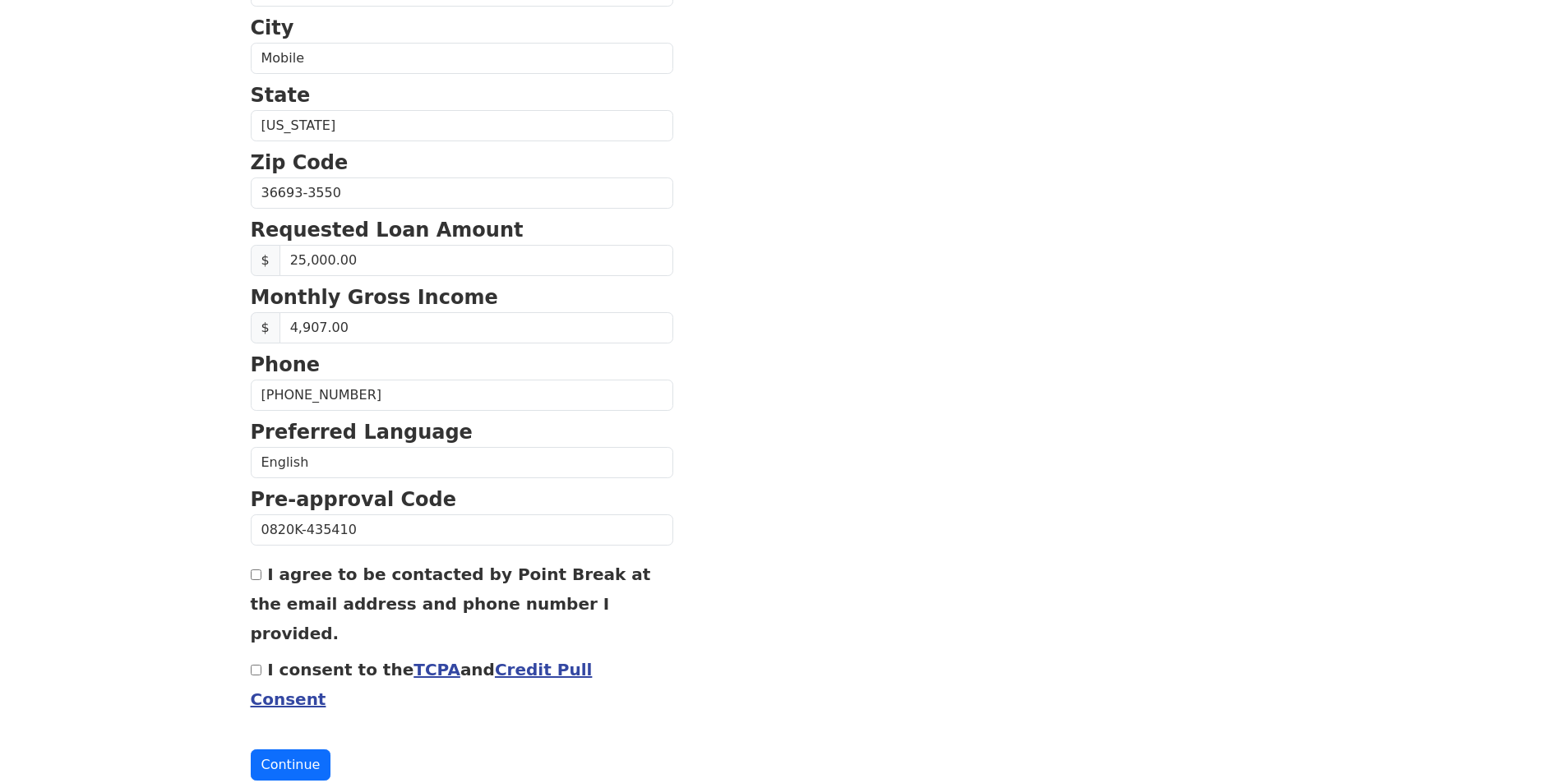
click at [256, 580] on input "I agree to be contacted by Point Break at the email address and phone number I …" at bounding box center [256, 575] width 11 height 11
checkbox input "true"
click at [251, 665] on input "I consent to the TCPA and Credit Pull Consent" at bounding box center [256, 670] width 11 height 11
checkbox input "true"
click at [277, 749] on button "Continue" at bounding box center [291, 764] width 81 height 31
